Goal: Information Seeking & Learning: Learn about a topic

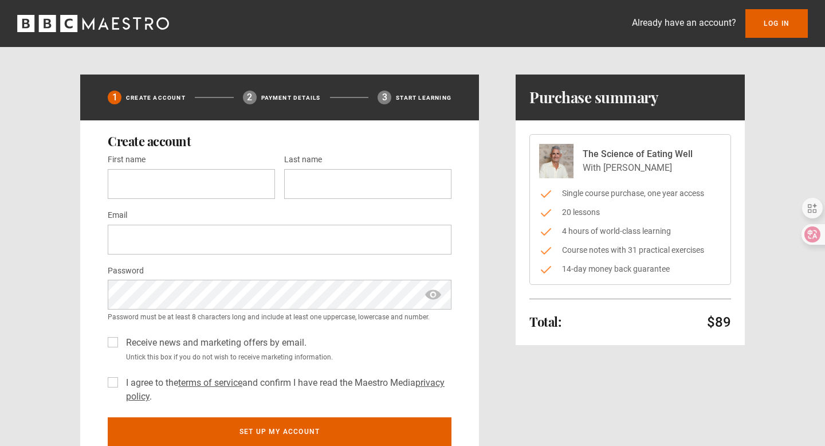
scroll to position [6, 0]
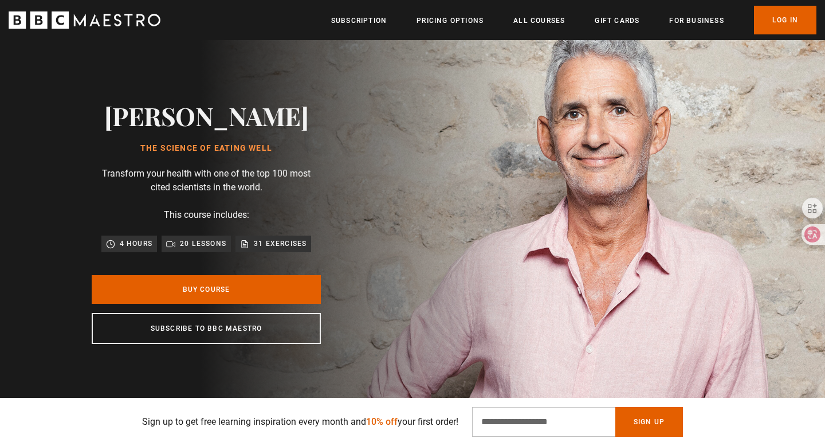
scroll to position [0, 605]
click at [115, 19] on icon "BBC Maestro" at bounding box center [85, 19] width 152 height 17
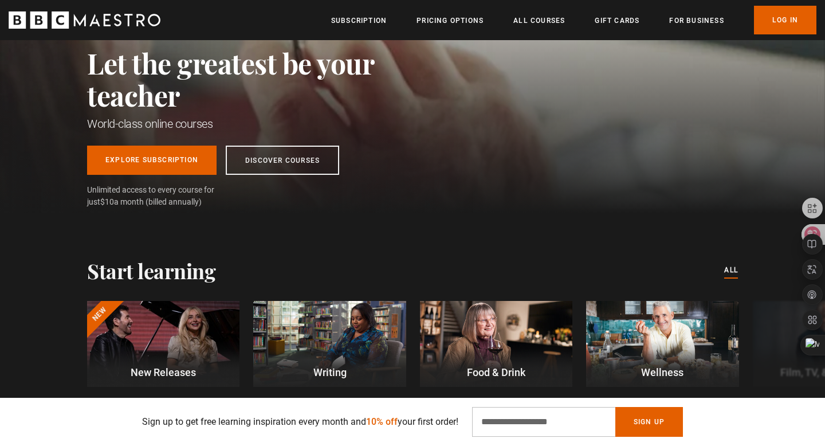
scroll to position [0, 150]
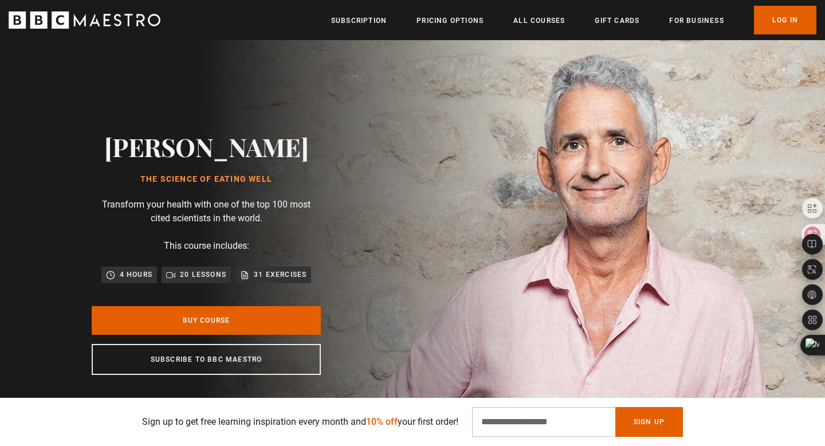
scroll to position [27, 0]
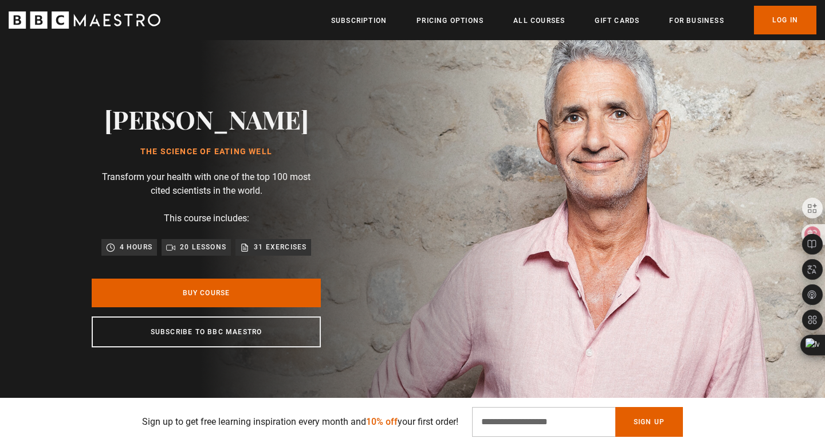
click at [199, 253] on p "20 lessons" at bounding box center [203, 246] width 46 height 11
click at [214, 156] on h1 "The Science of Eating Well" at bounding box center [206, 151] width 205 height 9
click at [366, 173] on div "Professor Tim Spector The Science of Eating Well Transform your health with one…" at bounding box center [206, 226] width 367 height 426
click at [790, 17] on link "Log In" at bounding box center [785, 20] width 62 height 29
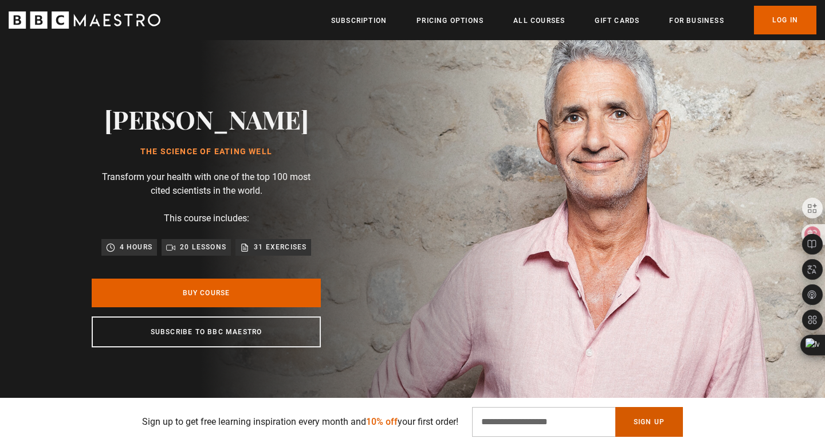
click at [637, 419] on button "Sign Up" at bounding box center [649, 422] width 68 height 30
click at [564, 412] on input "Email Address" at bounding box center [543, 422] width 143 height 30
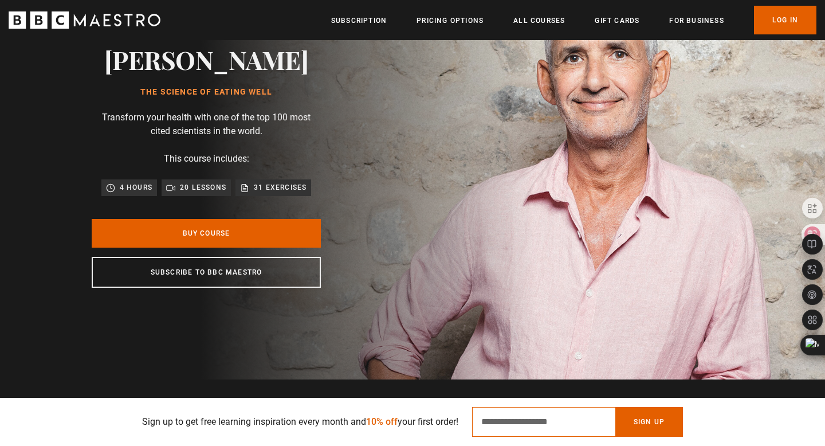
scroll to position [89, 0]
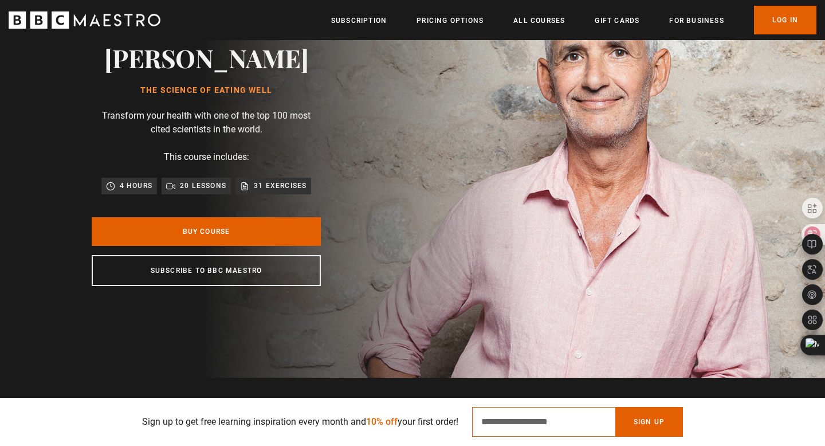
click at [598, 418] on input "Email Address" at bounding box center [543, 422] width 143 height 30
click at [555, 424] on input "Email Address" at bounding box center [543, 422] width 143 height 30
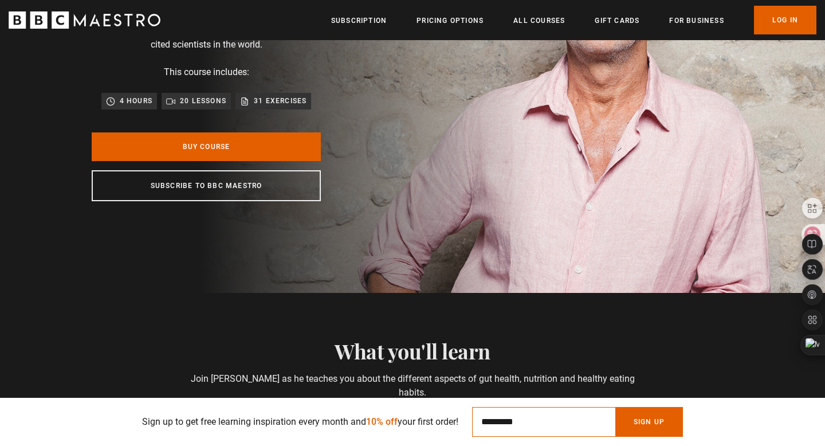
scroll to position [0, 300]
type input "**********"
click at [671, 416] on button "Sign Up" at bounding box center [649, 422] width 68 height 30
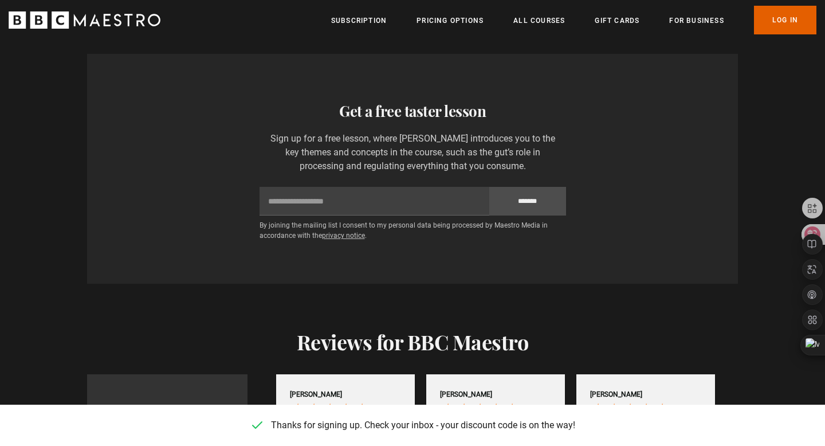
scroll to position [1876, 0]
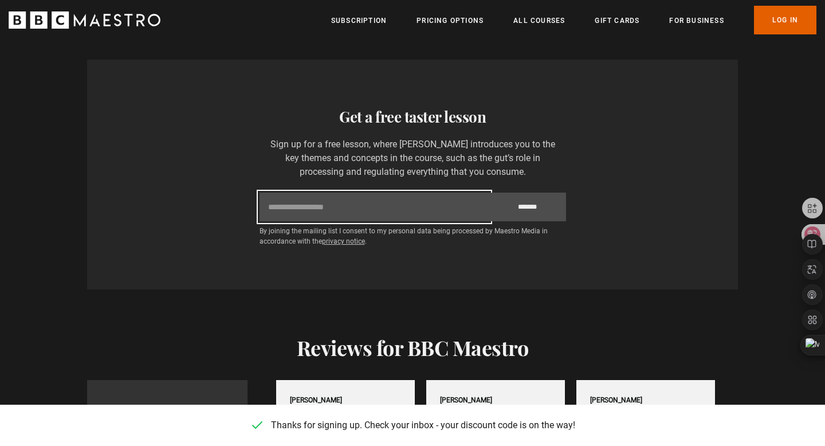
click at [398, 206] on input "Email" at bounding box center [375, 206] width 230 height 29
type input "**********"
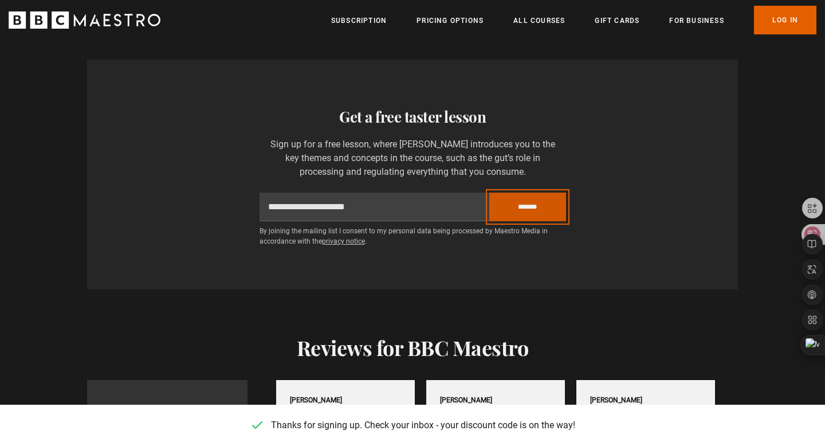
click at [512, 213] on input "*******" at bounding box center [527, 206] width 77 height 29
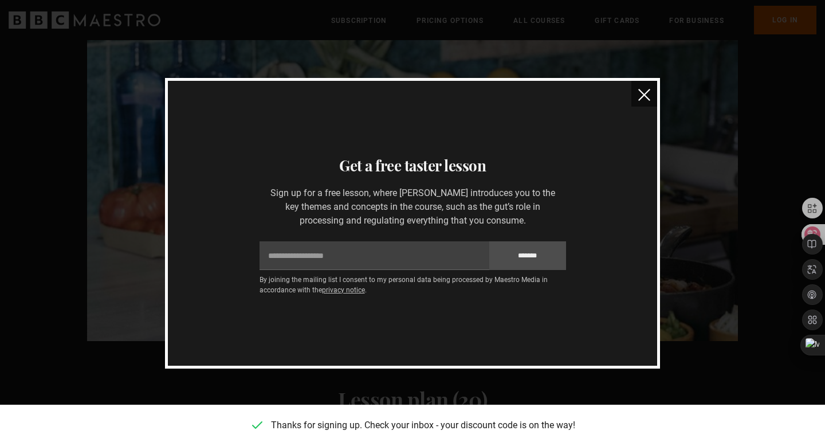
scroll to position [1180, 0]
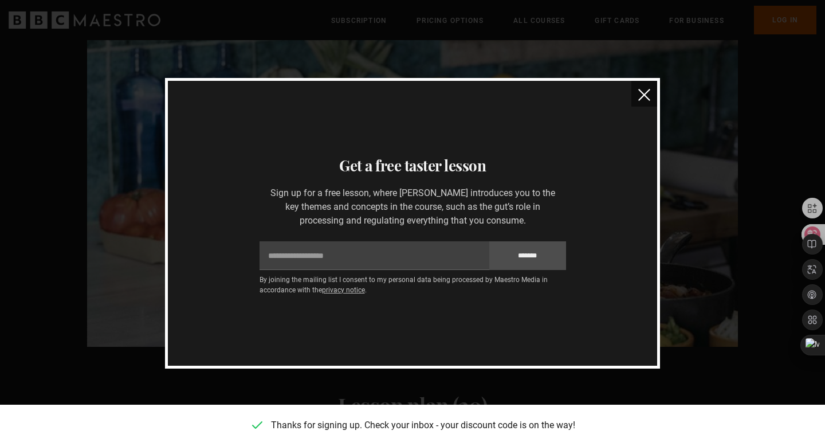
click at [650, 97] on button "close" at bounding box center [644, 94] width 26 height 26
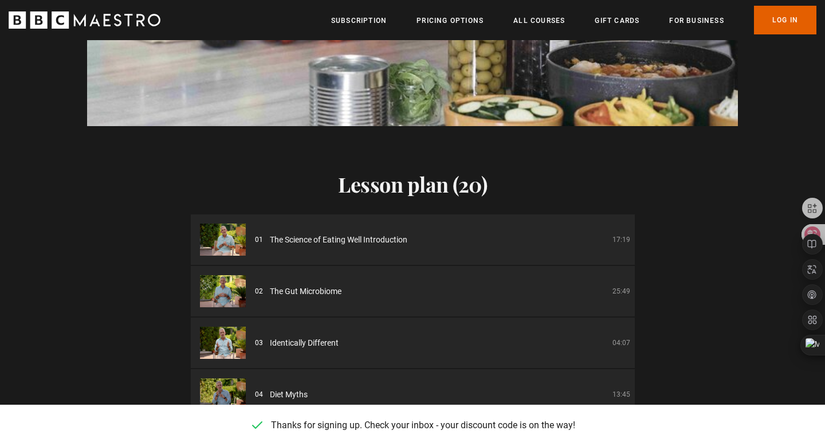
scroll to position [0, 1351]
click at [383, 249] on li "01 The Science of Eating Well Introduction 17:19" at bounding box center [413, 239] width 444 height 50
click at [352, 238] on span "The Science of Eating Well Introduction" at bounding box center [338, 240] width 137 height 12
click at [220, 245] on img at bounding box center [223, 239] width 46 height 32
click at [557, 234] on li "01 The Science of Eating Well Introduction 17:19" at bounding box center [413, 239] width 444 height 50
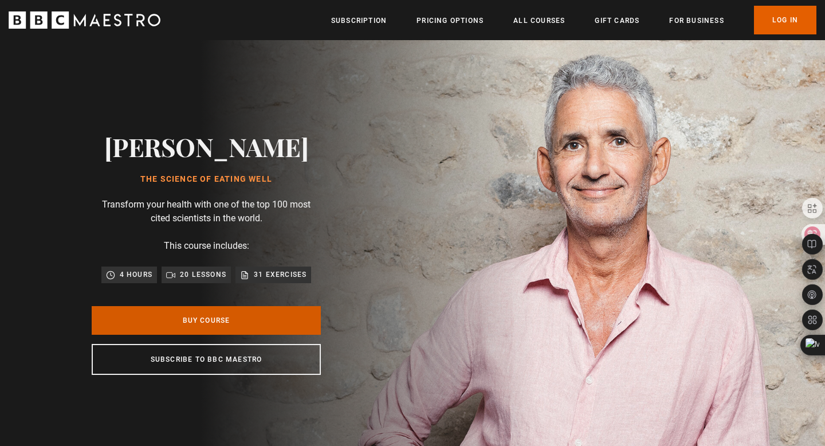
scroll to position [0, 2101]
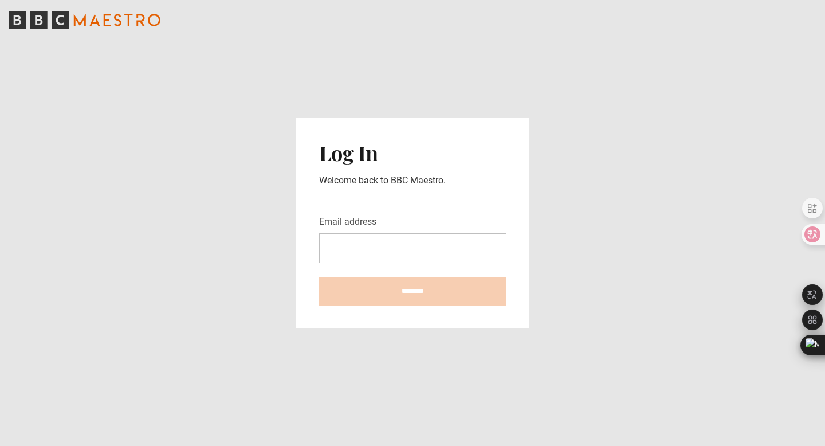
click at [369, 243] on input "Email address" at bounding box center [412, 248] width 187 height 30
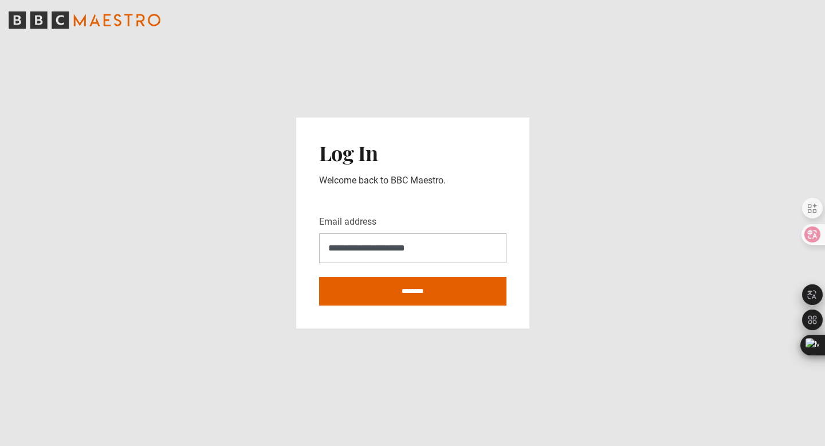
click at [403, 249] on input "**********" at bounding box center [412, 248] width 187 height 30
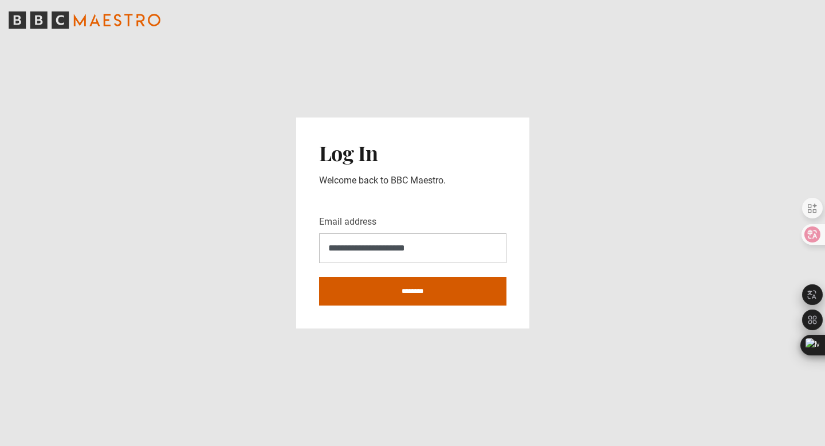
type input "**********"
click at [413, 291] on input "********" at bounding box center [412, 291] width 187 height 29
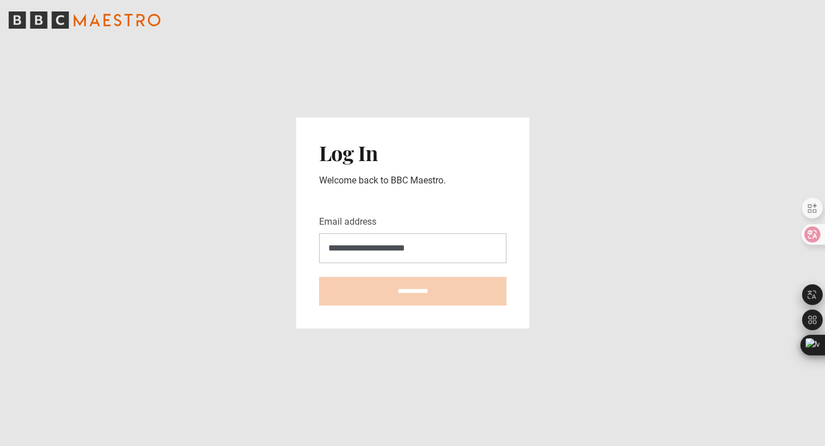
type input "********"
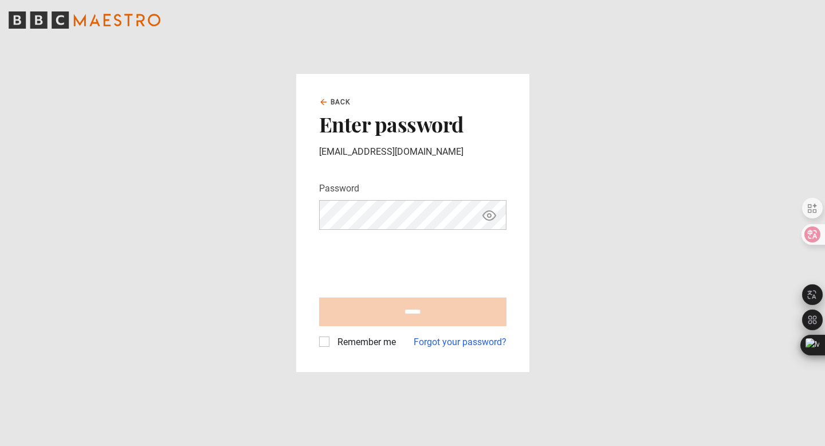
click at [330, 340] on div "Remember me" at bounding box center [357, 342] width 77 height 14
click at [328, 100] on link "Back" at bounding box center [335, 102] width 32 height 10
click at [327, 103] on icon at bounding box center [323, 101] width 9 height 9
